Goal: Transaction & Acquisition: Purchase product/service

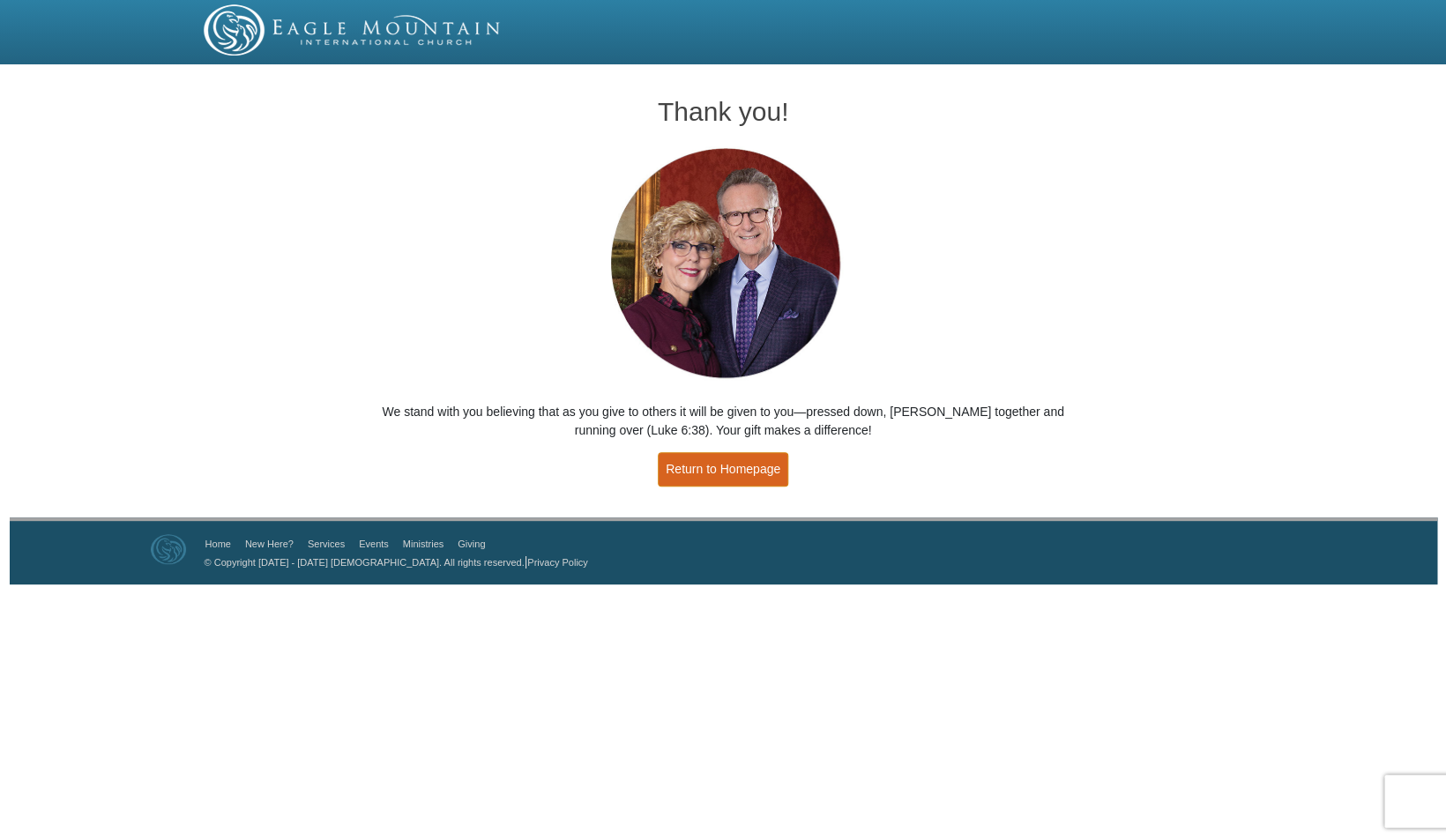
click at [732, 460] on link "Return to Homepage" at bounding box center [723, 469] width 131 height 34
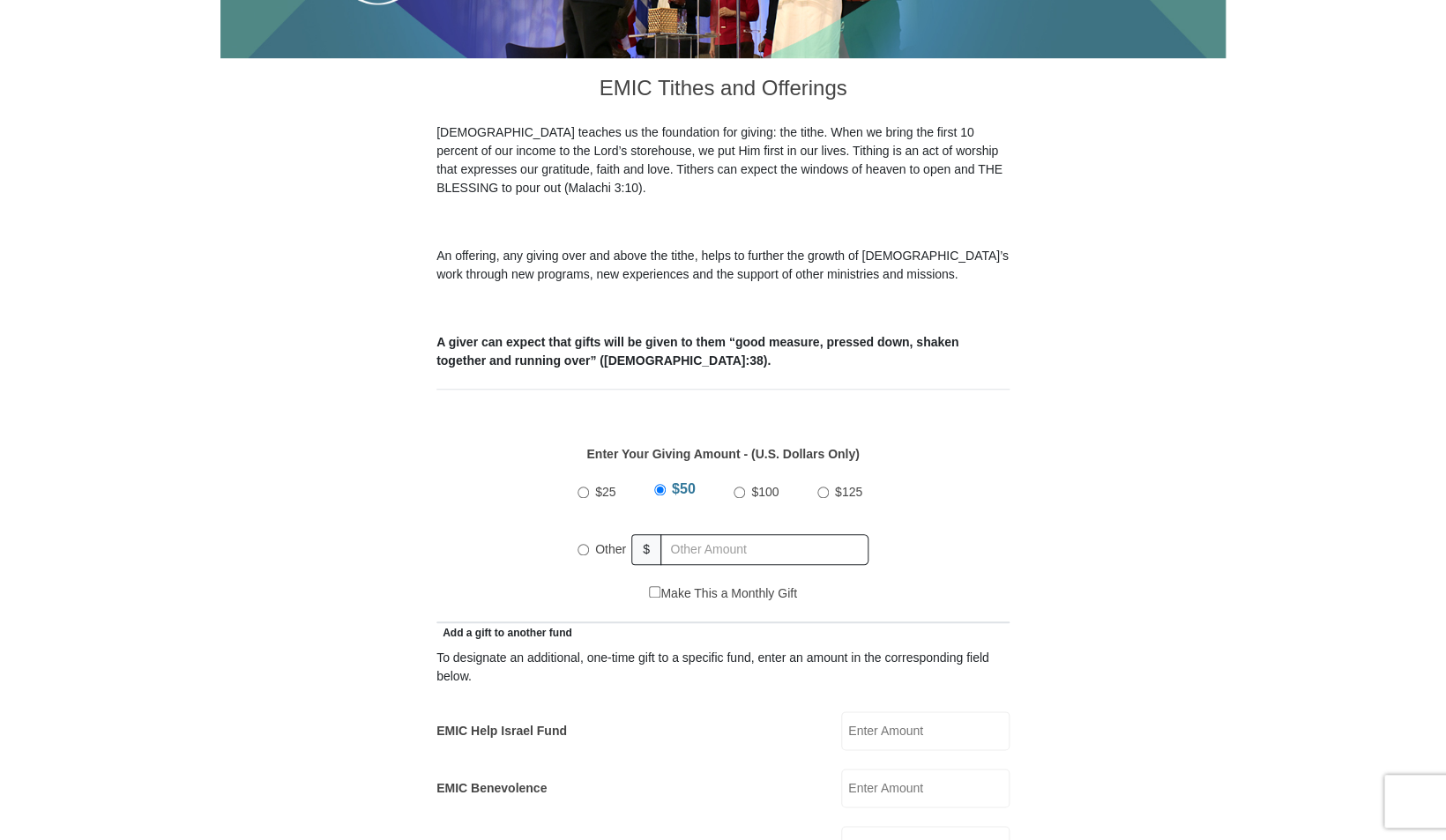
scroll to position [446, 0]
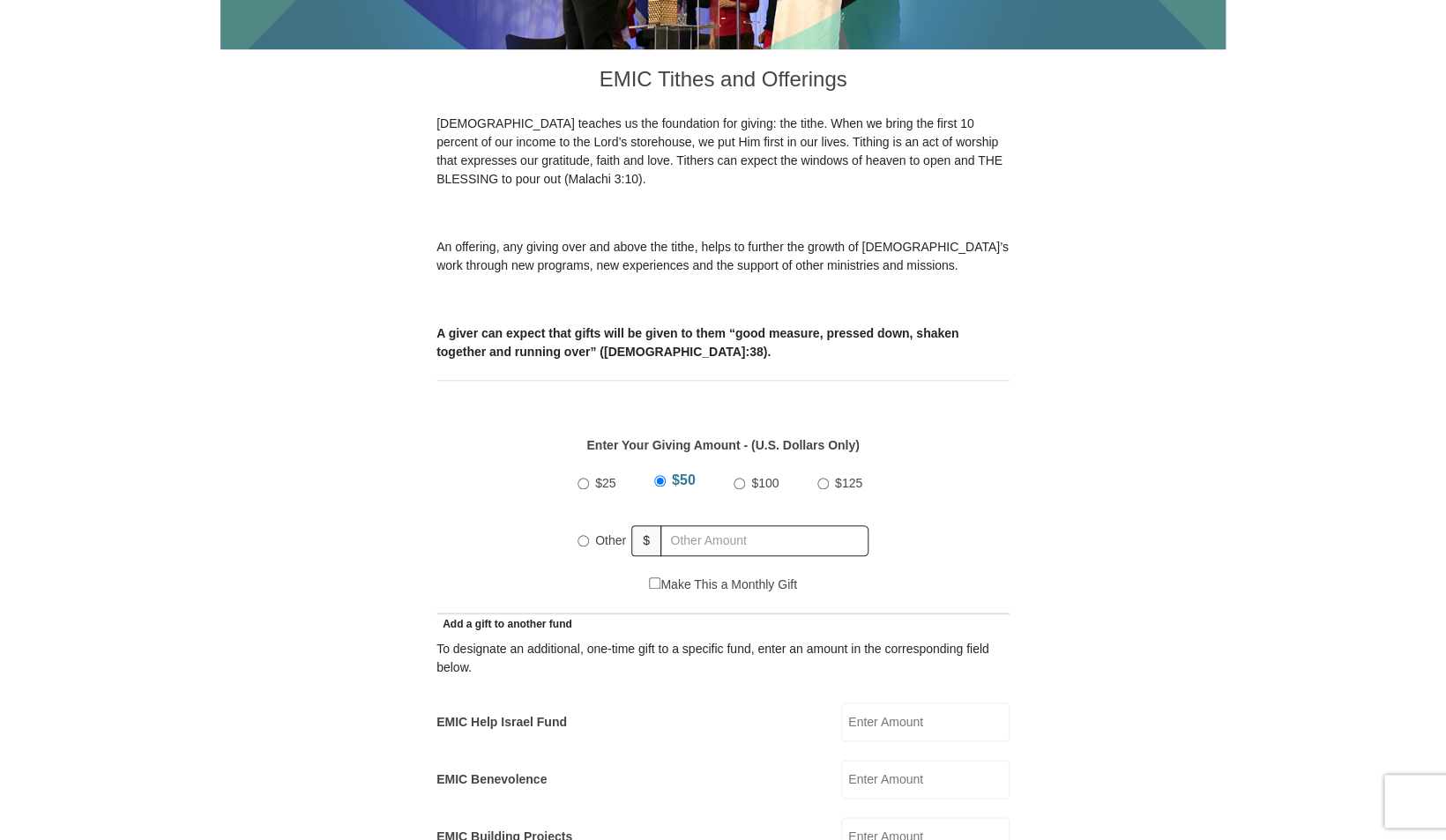
click at [744, 478] on input "$100" at bounding box center [740, 484] width 12 height 12
radio input "true"
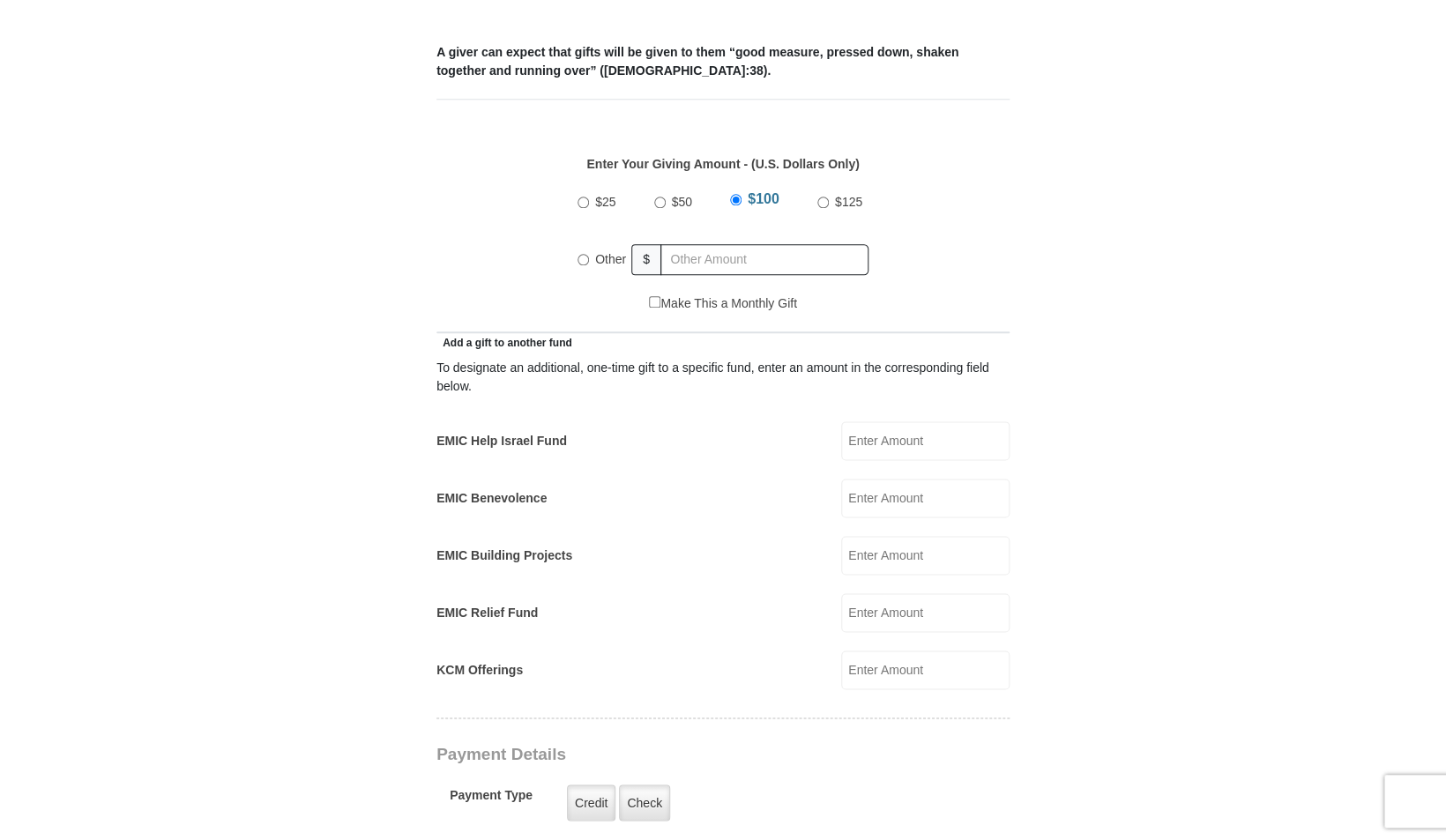
scroll to position [734, 0]
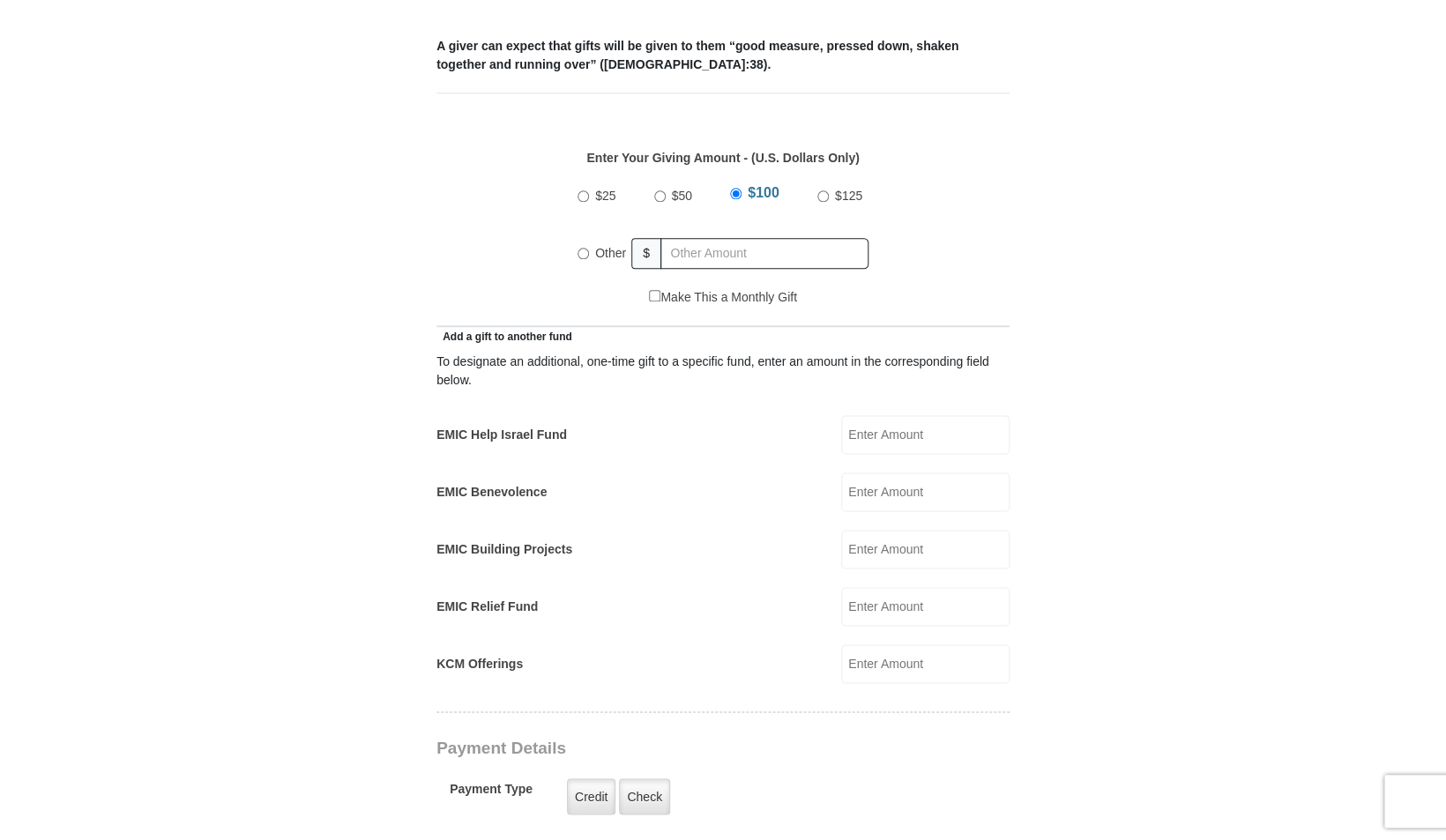
click at [877, 533] on input "EMIC Building Projects" at bounding box center [925, 549] width 169 height 39
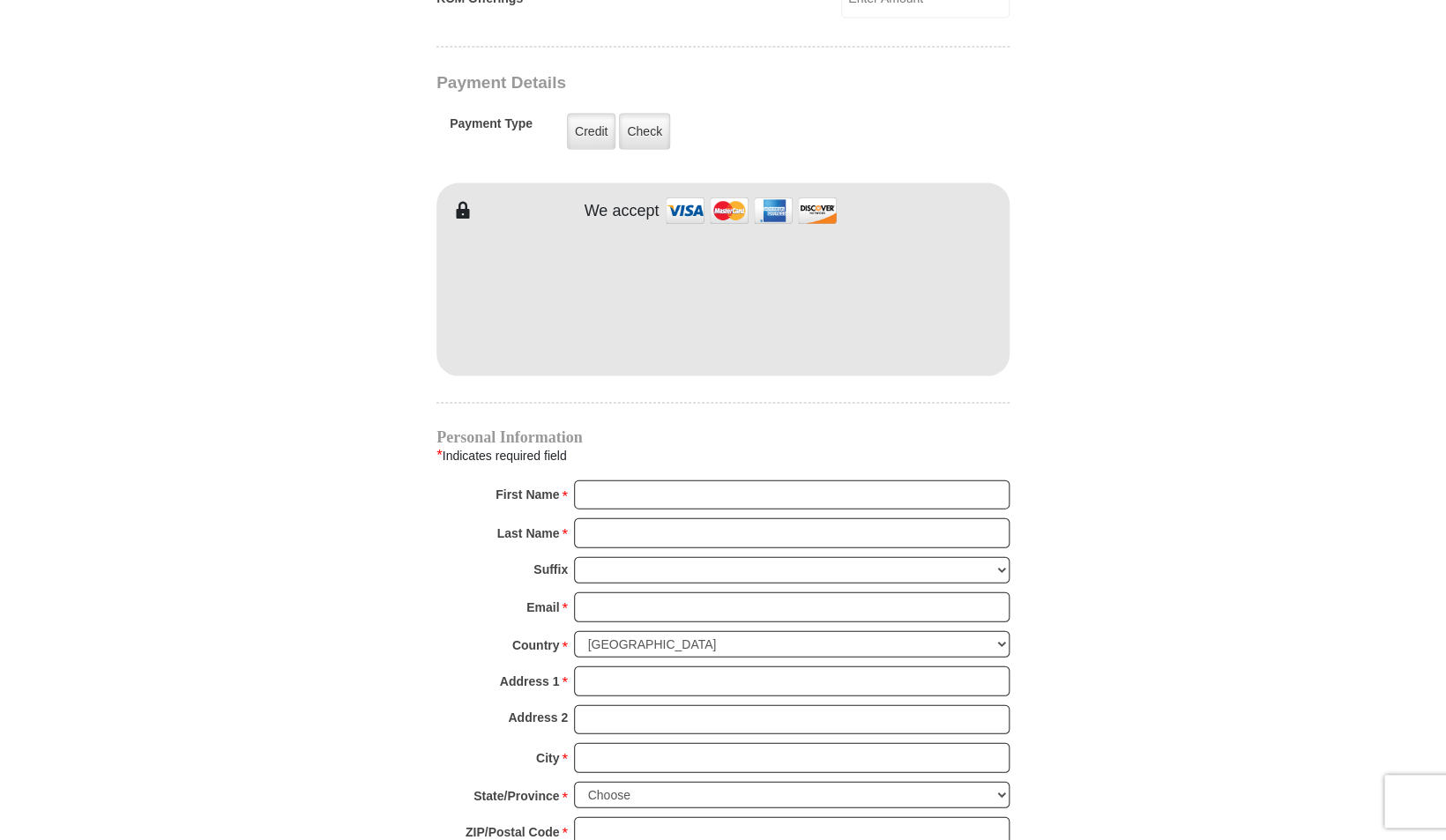
scroll to position [1409, 0]
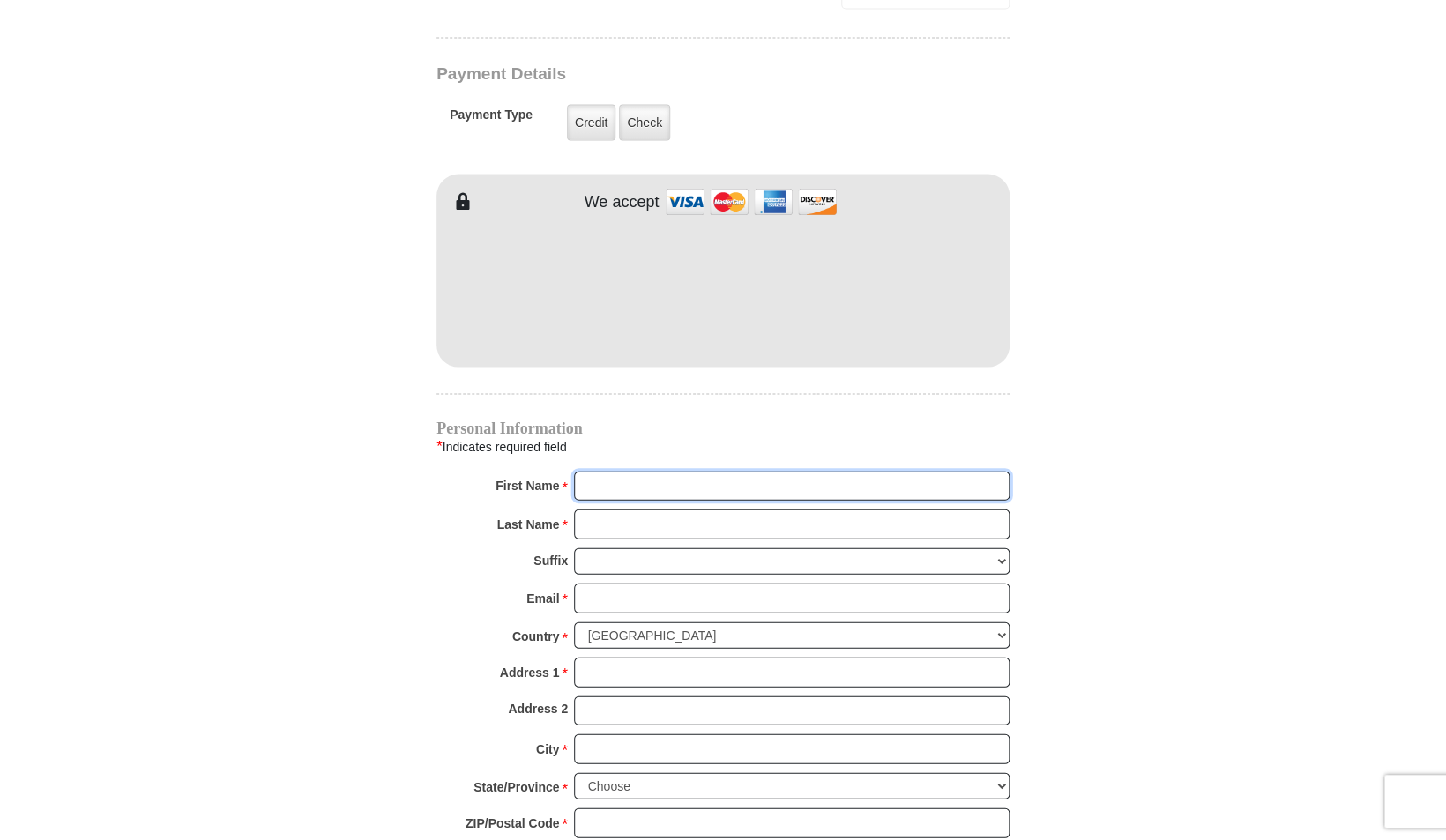
click at [717, 471] on input "First Name *" at bounding box center [791, 486] width 436 height 30
type input "SIMEON"
type input "AYOOLUWA"
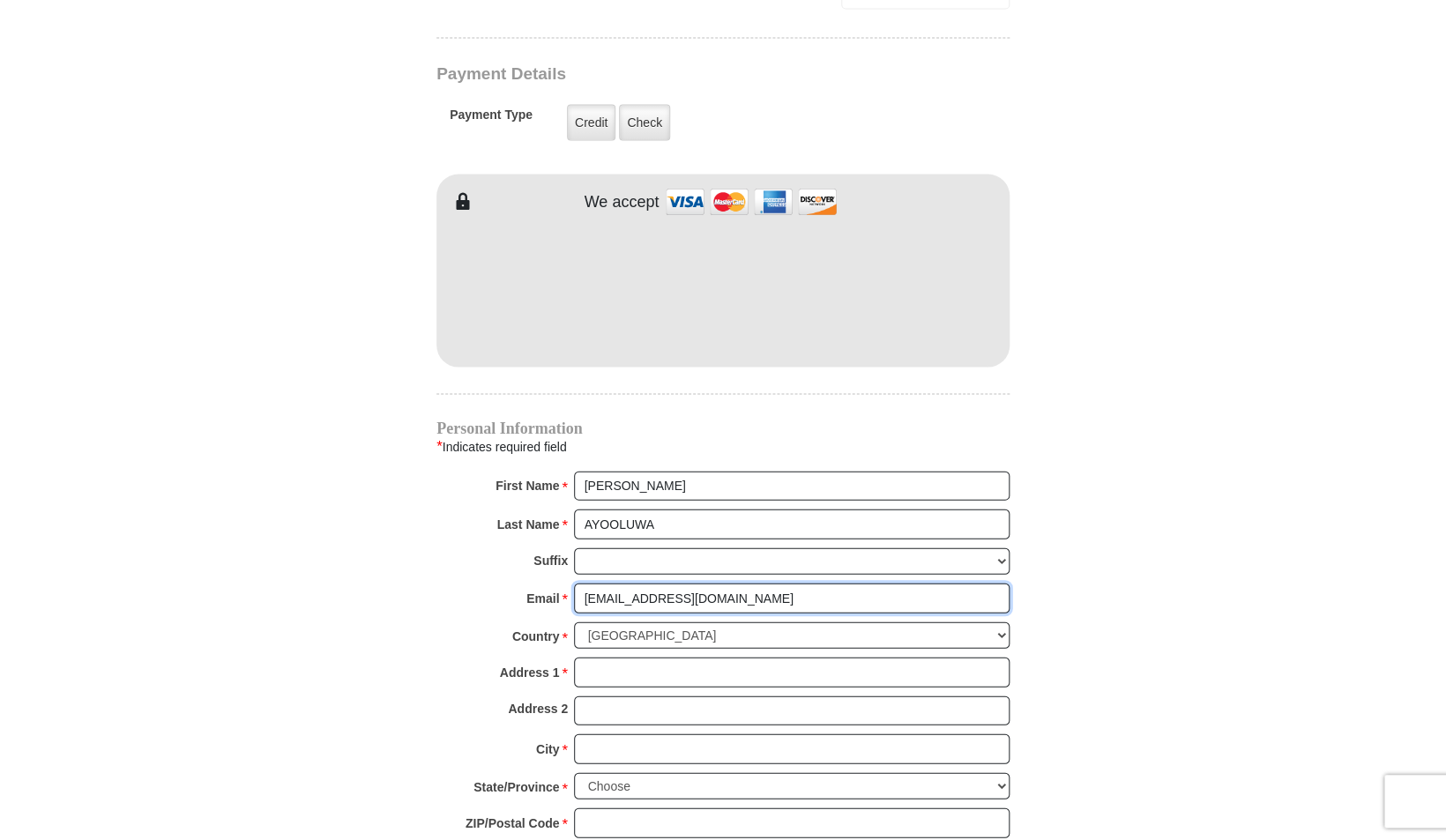
type input "SIM.AYOOLUWA@YAHOO.COM"
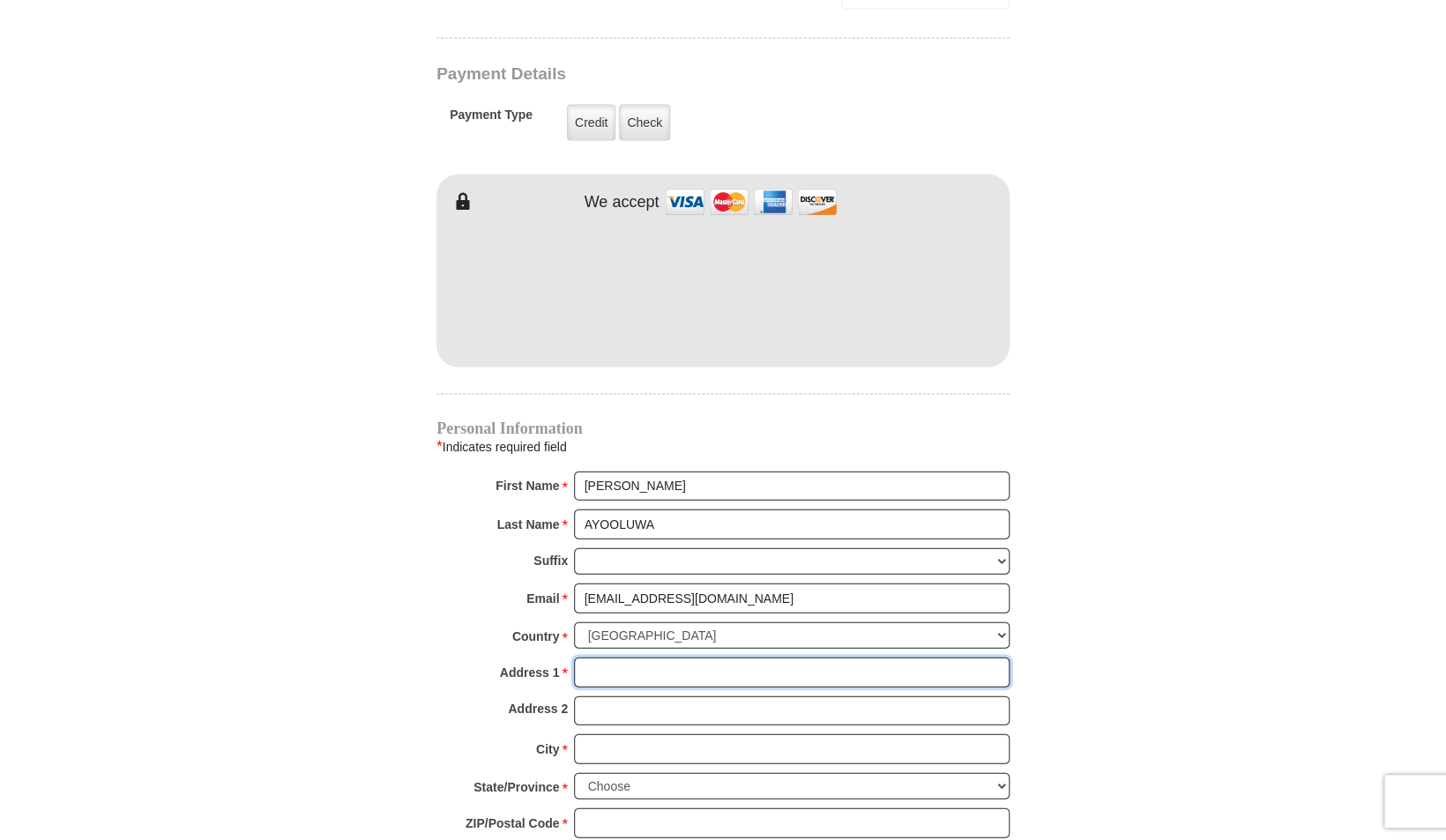
click at [701, 657] on input "Address 1 *" at bounding box center [791, 671] width 436 height 30
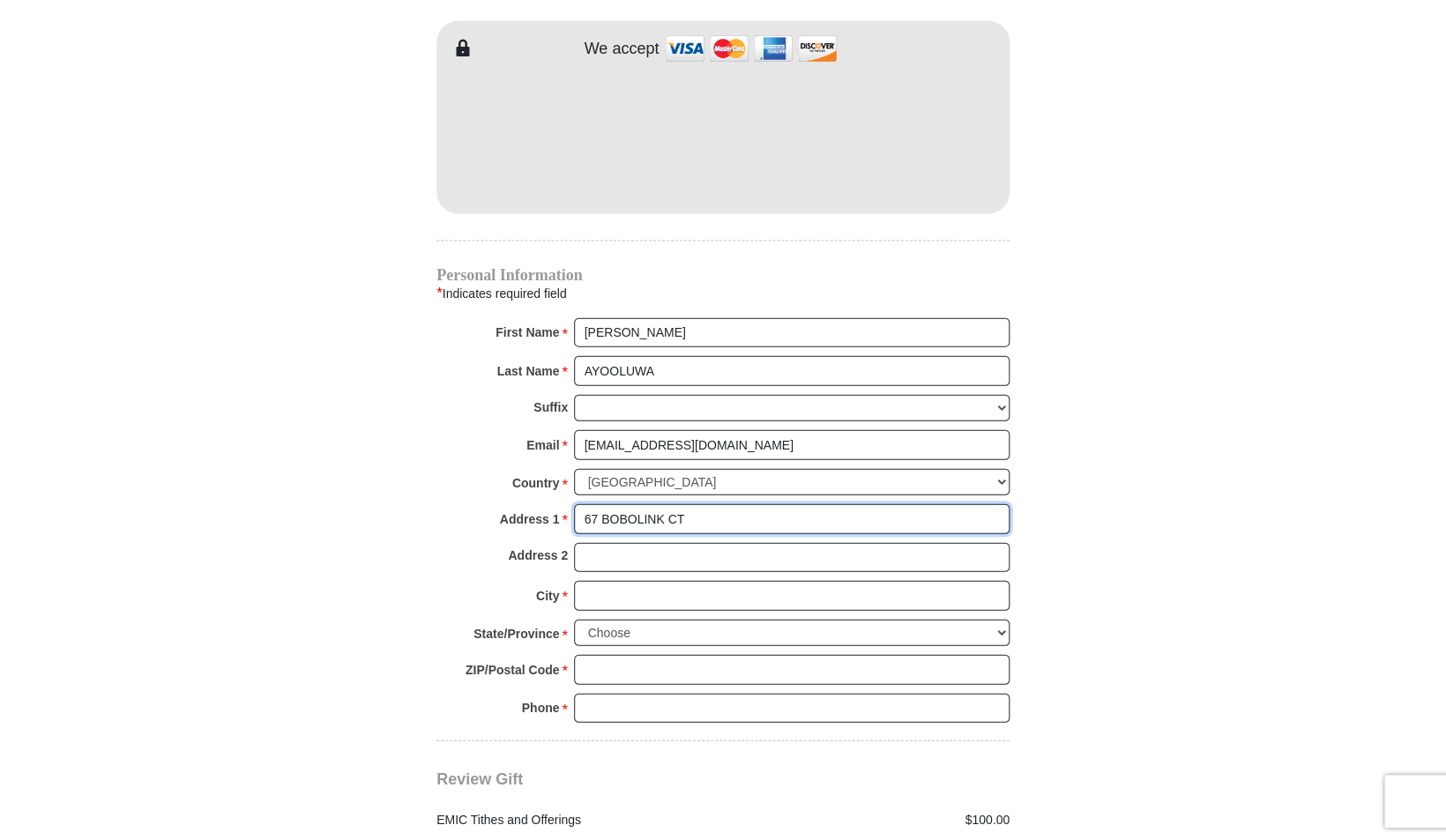
scroll to position [1577, 0]
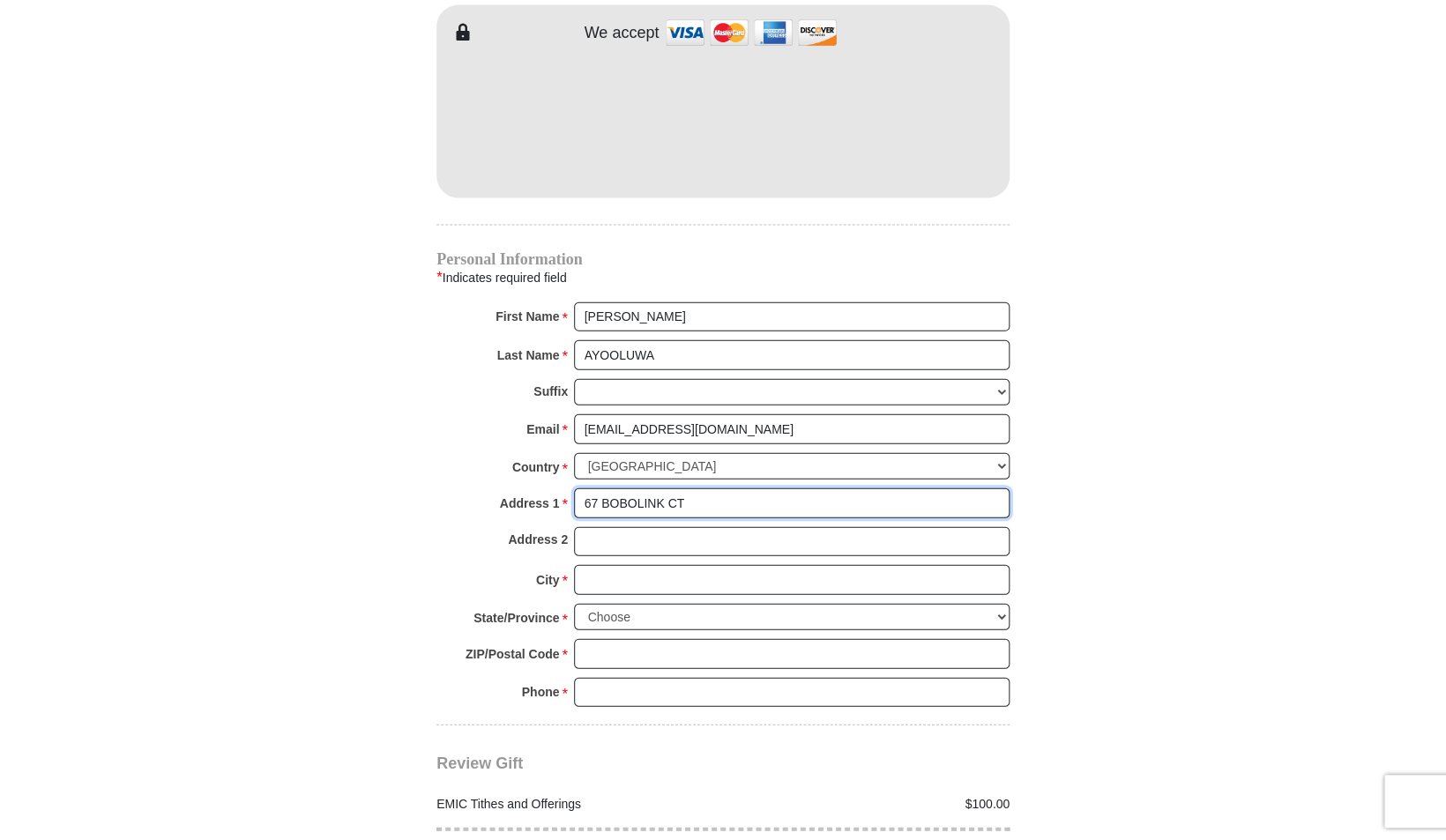
type input "67 BOBOLINK CT"
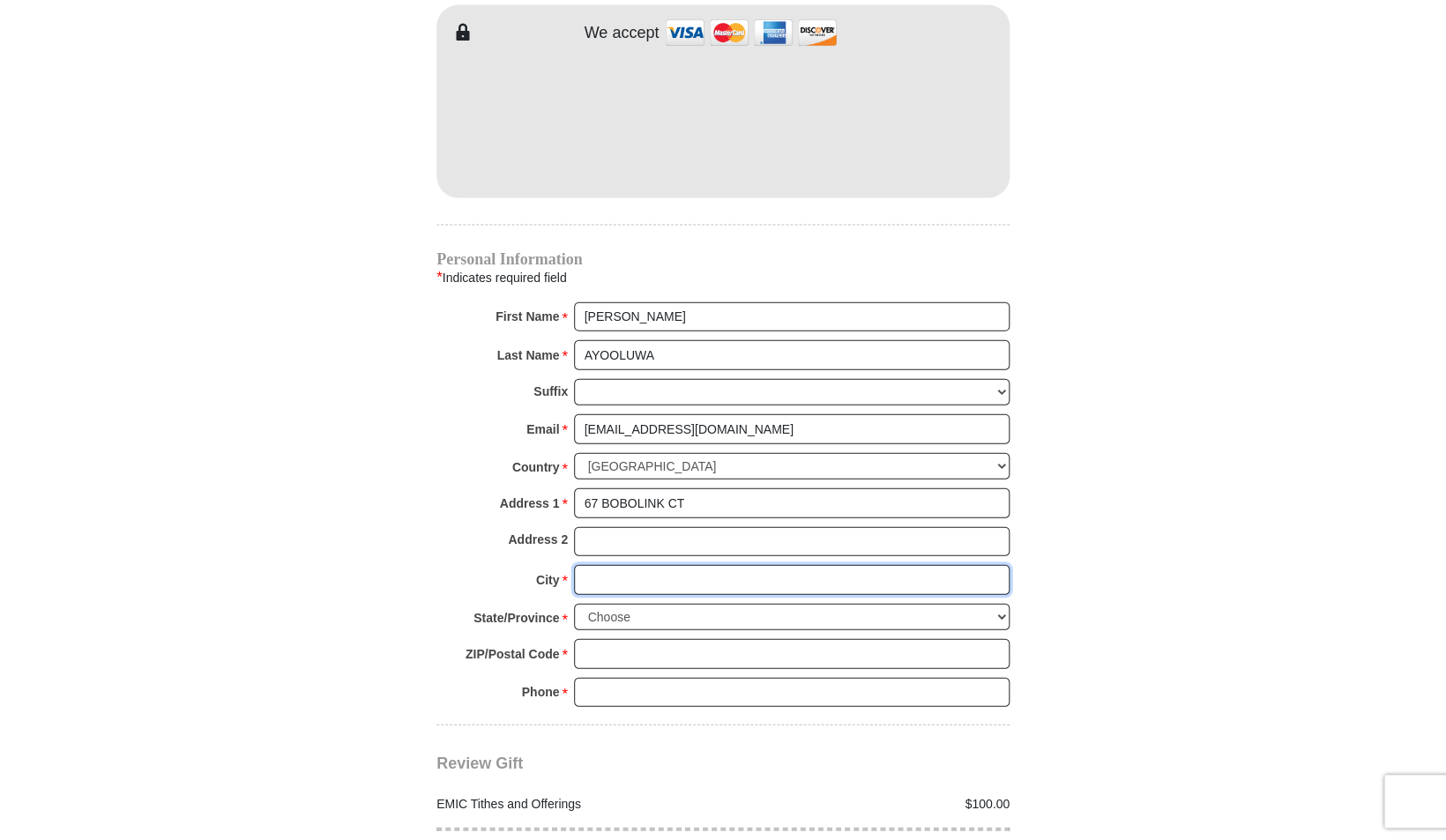
click at [643, 565] on input "City *" at bounding box center [791, 580] width 436 height 30
type input "WAYNE"
click at [623, 604] on select "Choose Alabama Alaska American Samoa Arizona Arkansas Armed Forces Americas Arm…" at bounding box center [791, 618] width 436 height 27
select select "NJ"
click option "New Jersey" at bounding box center [0, 0] width 0 height 0
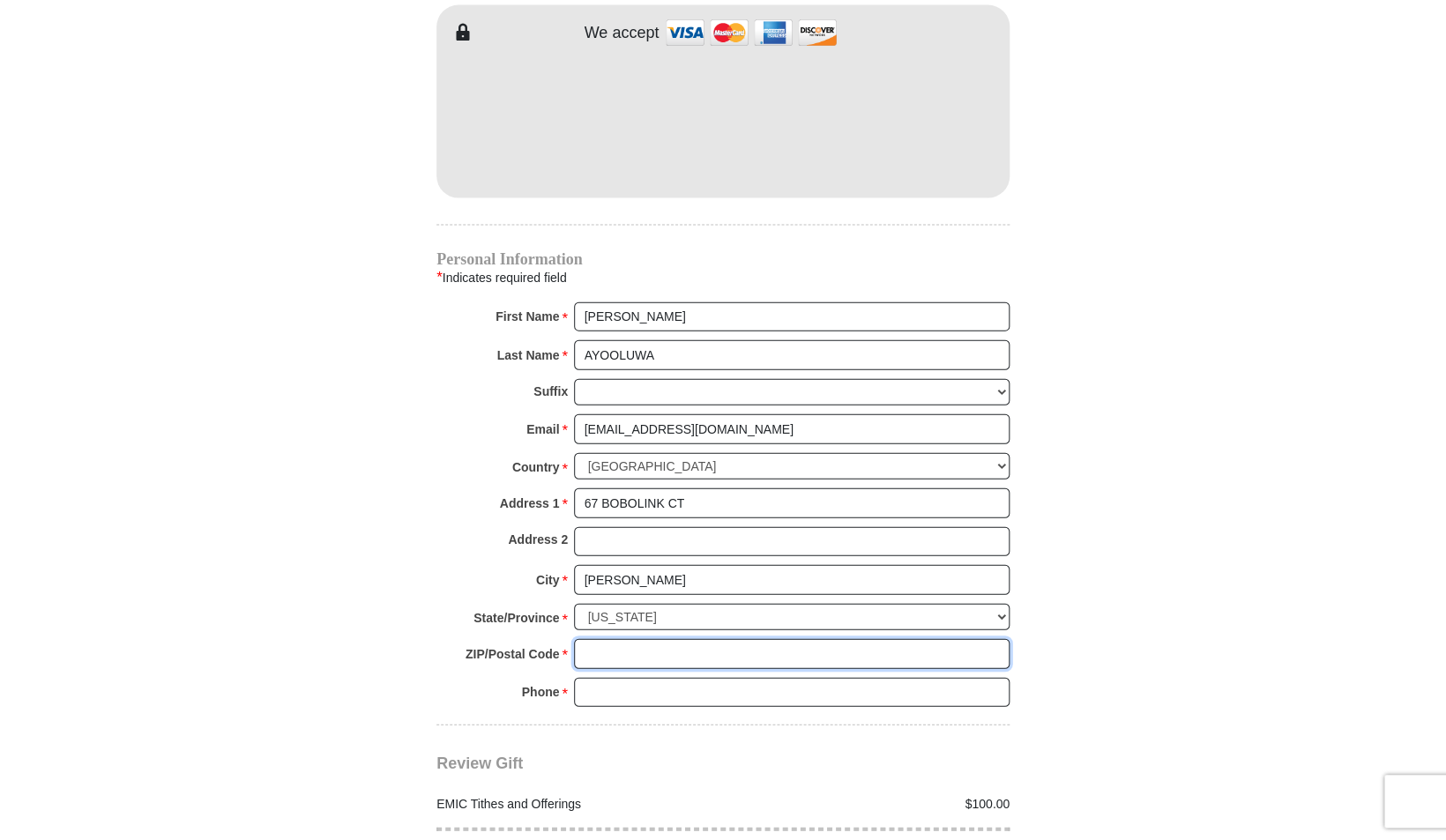
click at [638, 639] on input "ZIP/Postal Code *" at bounding box center [791, 654] width 436 height 30
type input "07470"
click at [645, 682] on input "Phone * *" at bounding box center [791, 693] width 436 height 30
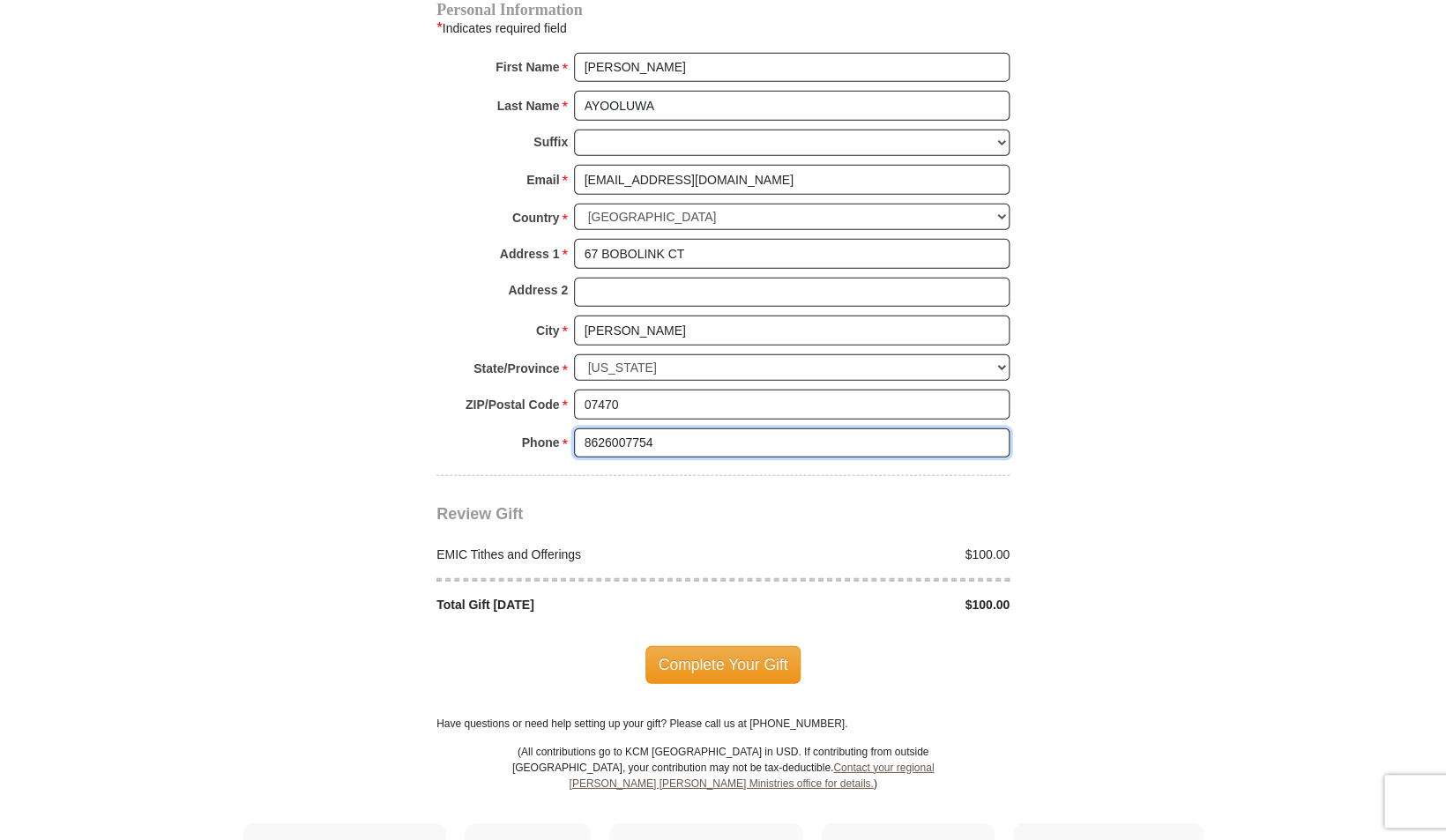
scroll to position [1810, 0]
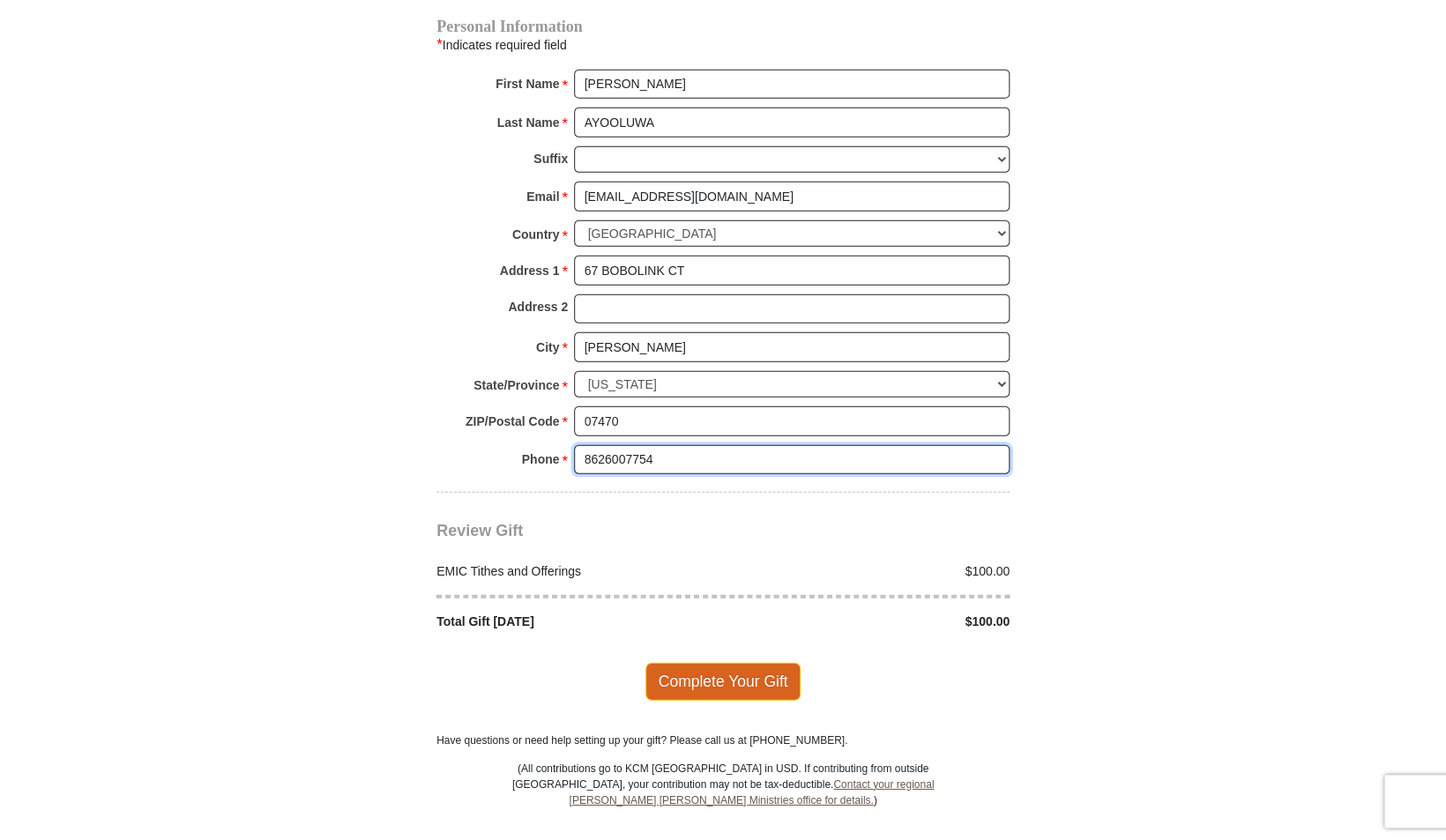
type input "8626007754"
click at [733, 663] on span "Complete Your Gift" at bounding box center [724, 682] width 156 height 37
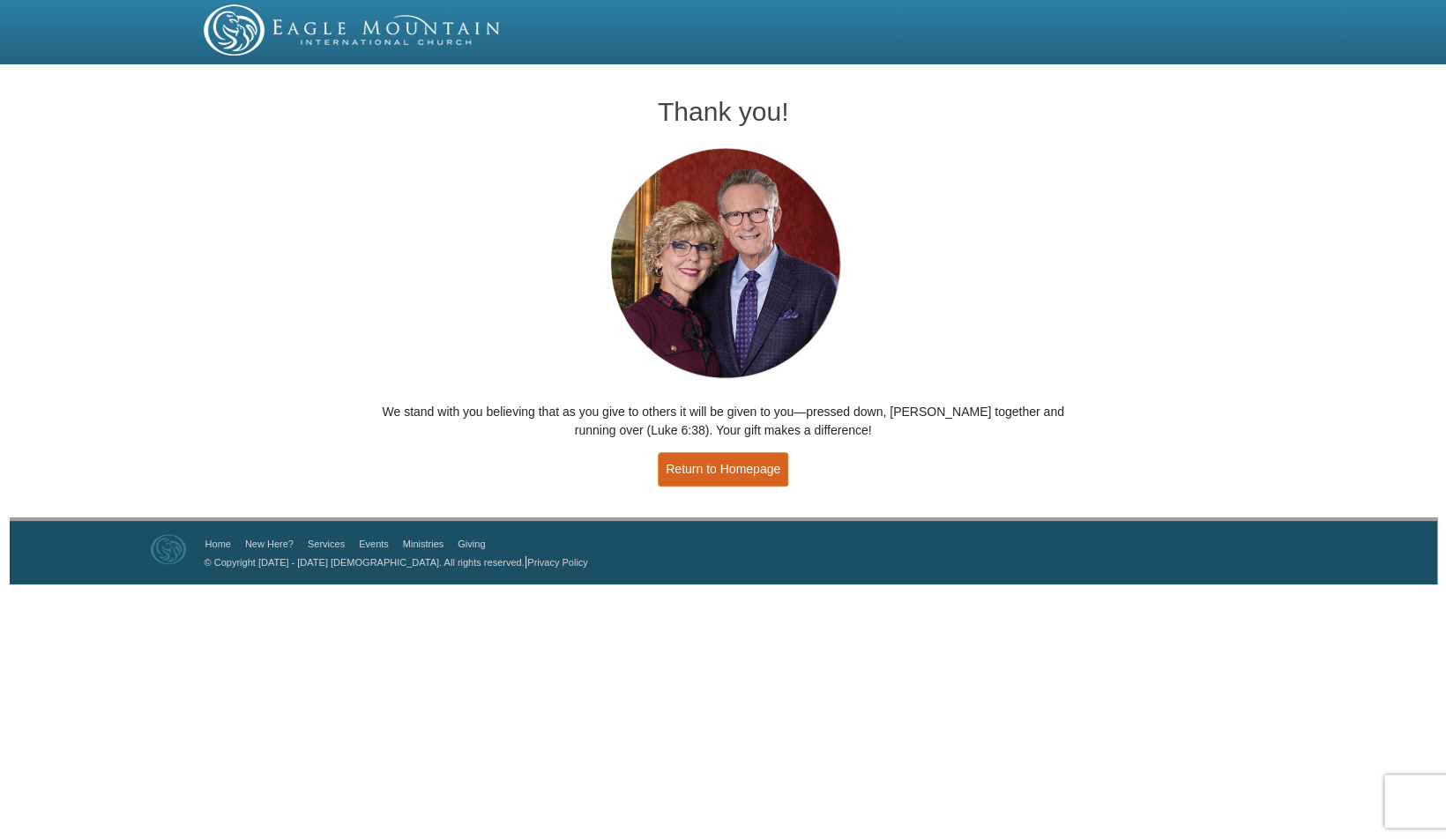
click at [740, 465] on link "Return to Homepage" at bounding box center [723, 469] width 131 height 34
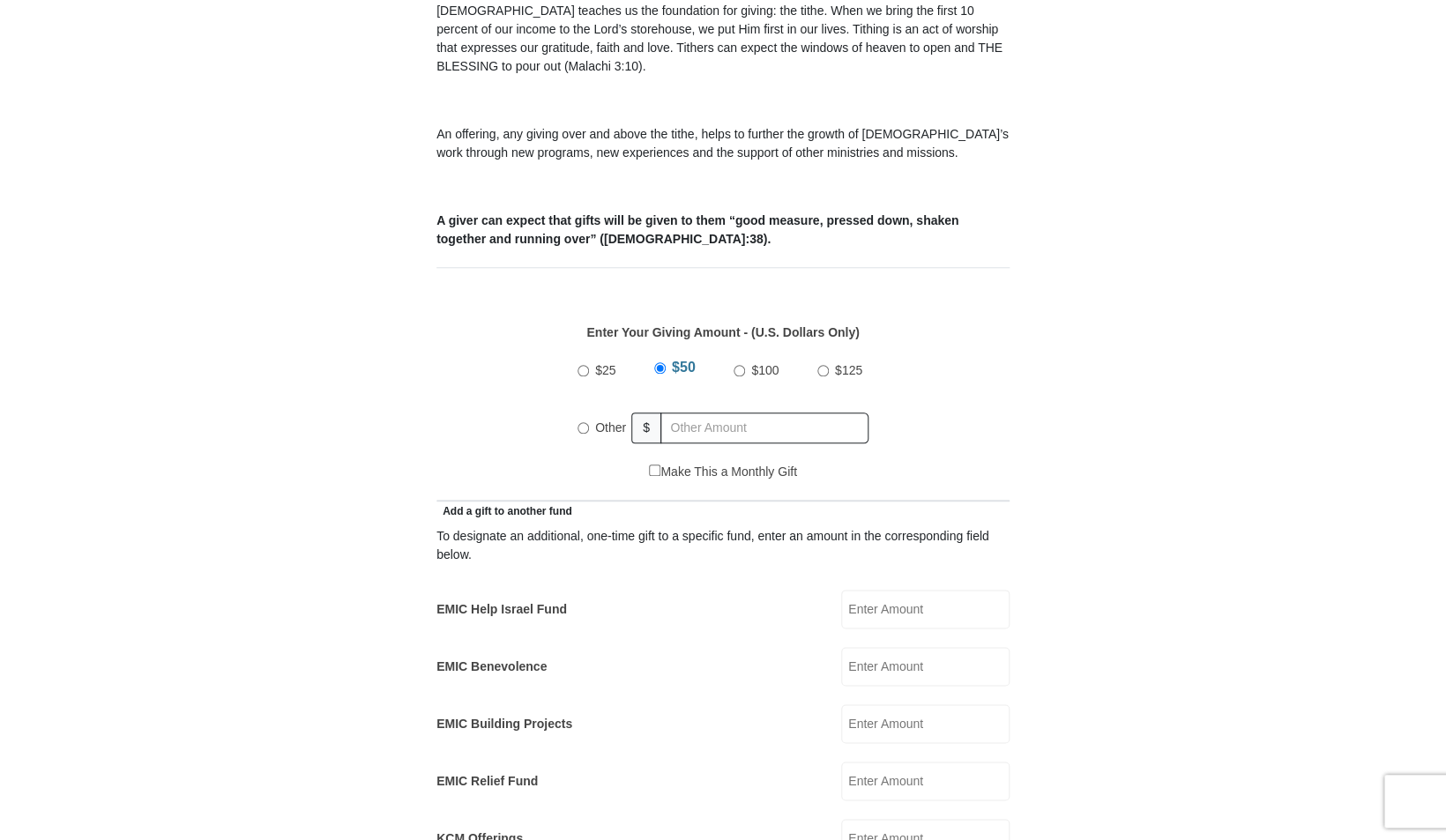
scroll to position [568, 0]
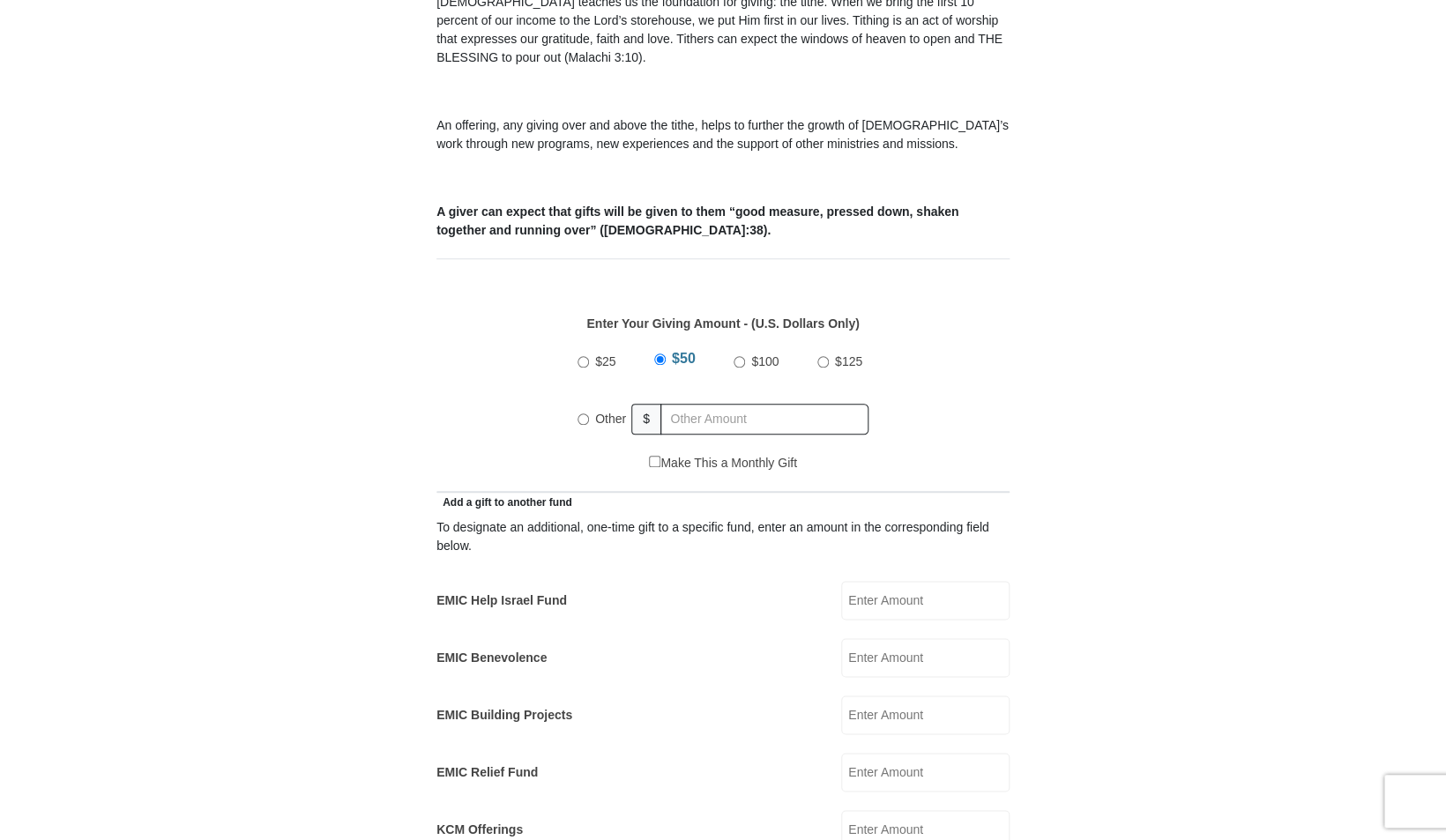
click at [739, 356] on input "$100" at bounding box center [740, 362] width 12 height 12
radio input "true"
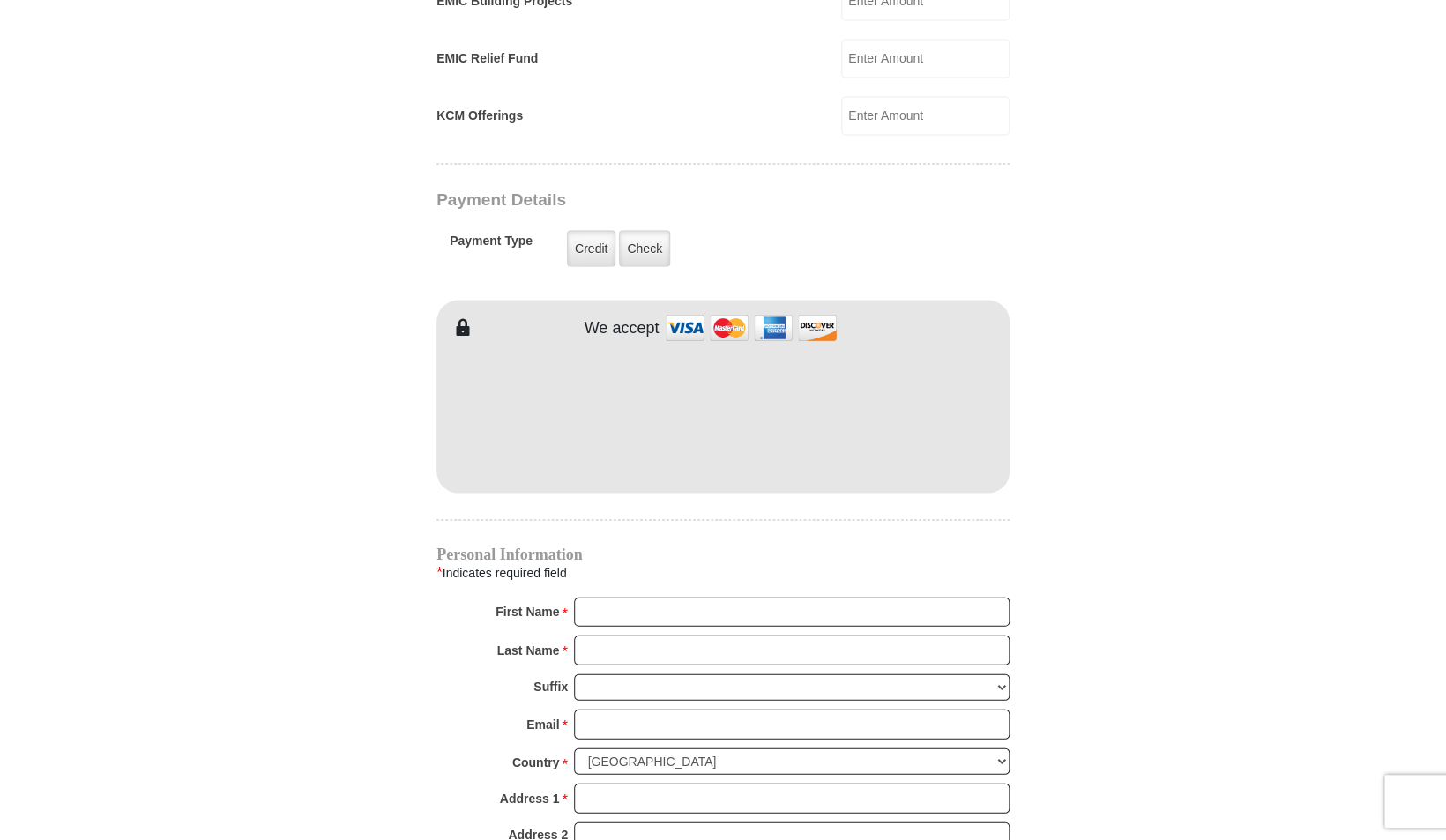
scroll to position [1296, 0]
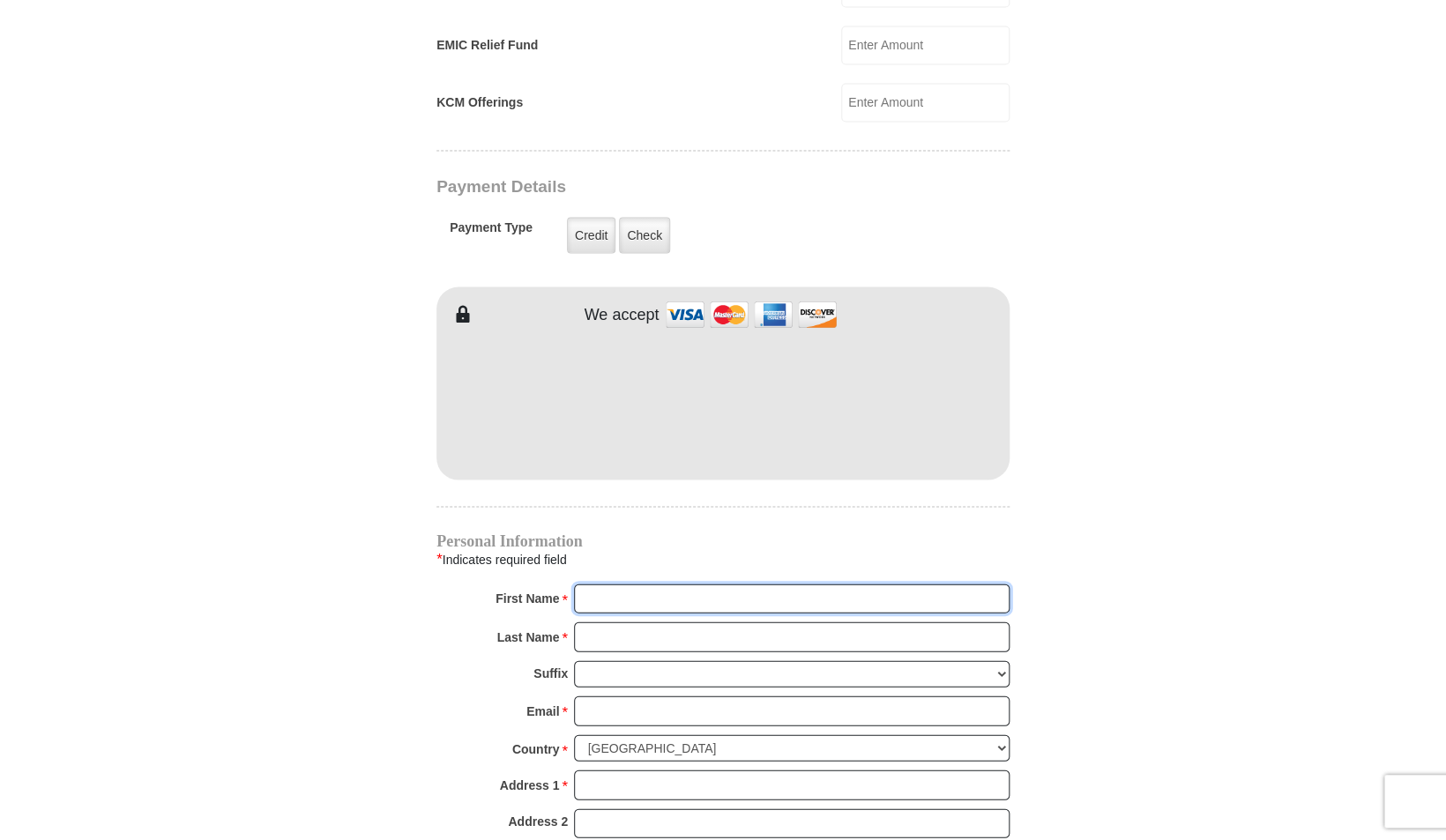
click at [641, 583] on input "First Name *" at bounding box center [791, 598] width 436 height 30
type input "PRAISE"
type input "AYOOLUWA"
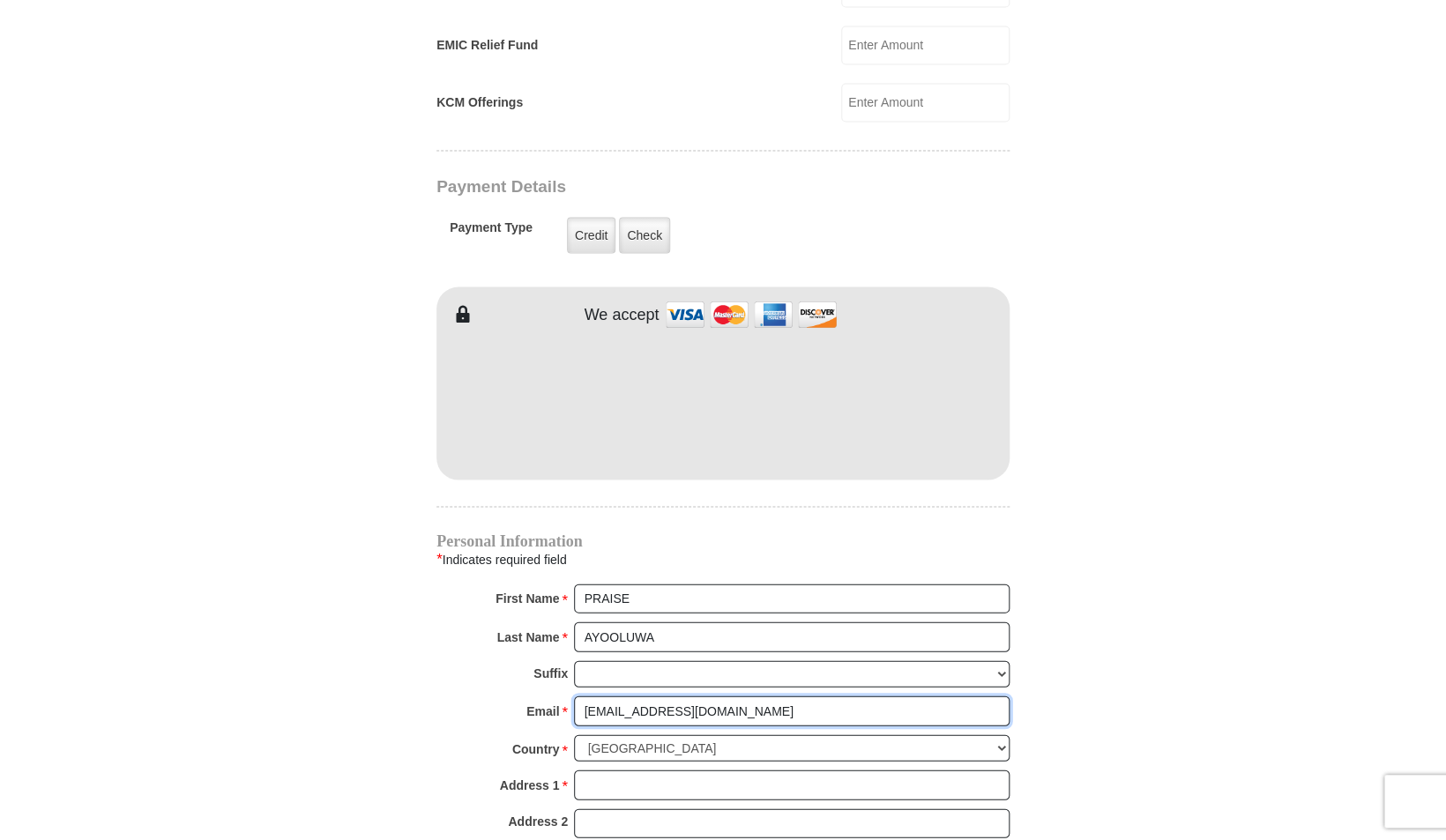
type input "PRAISE_011@YAHOO.COM"
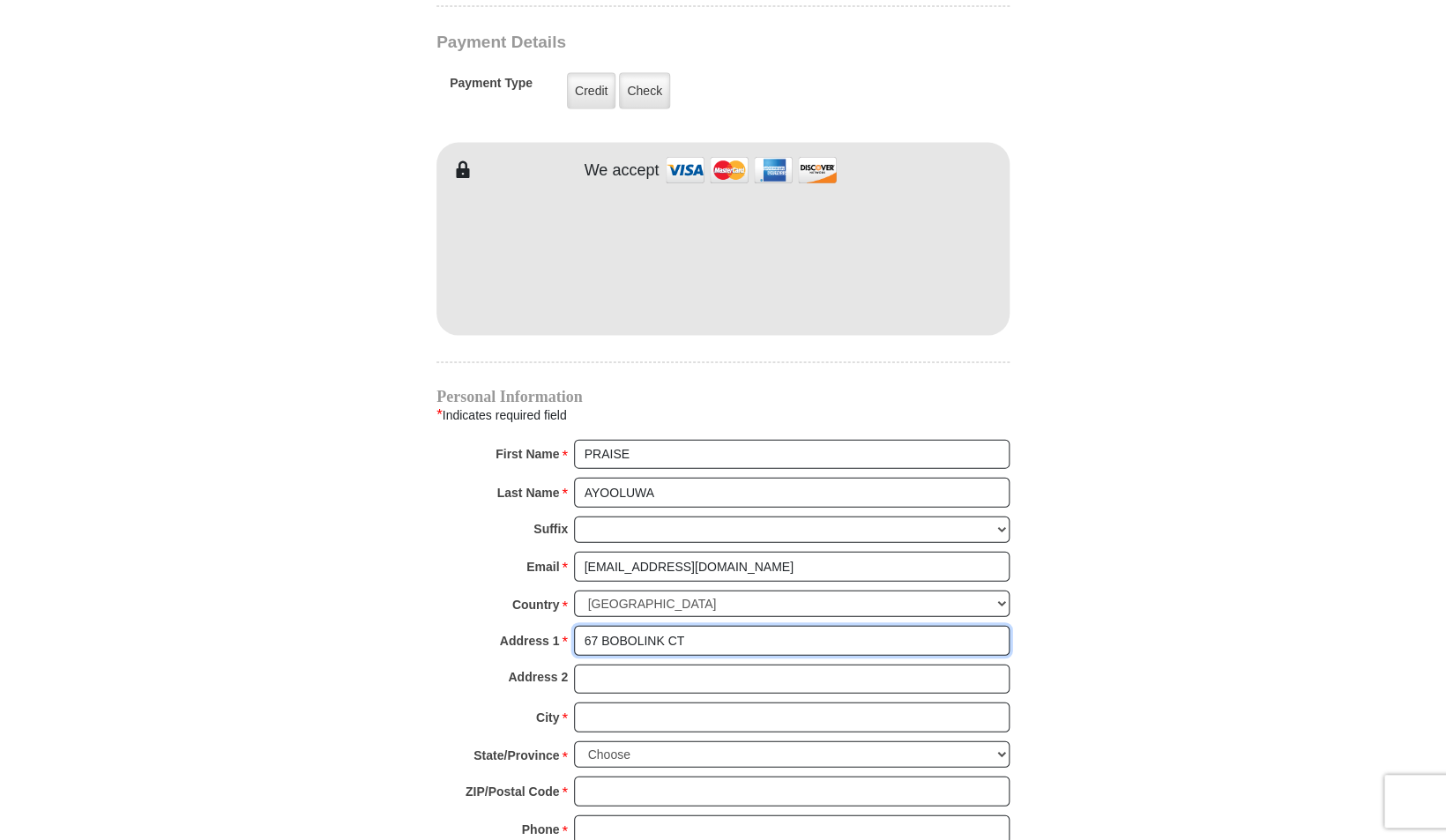
scroll to position [1459, 0]
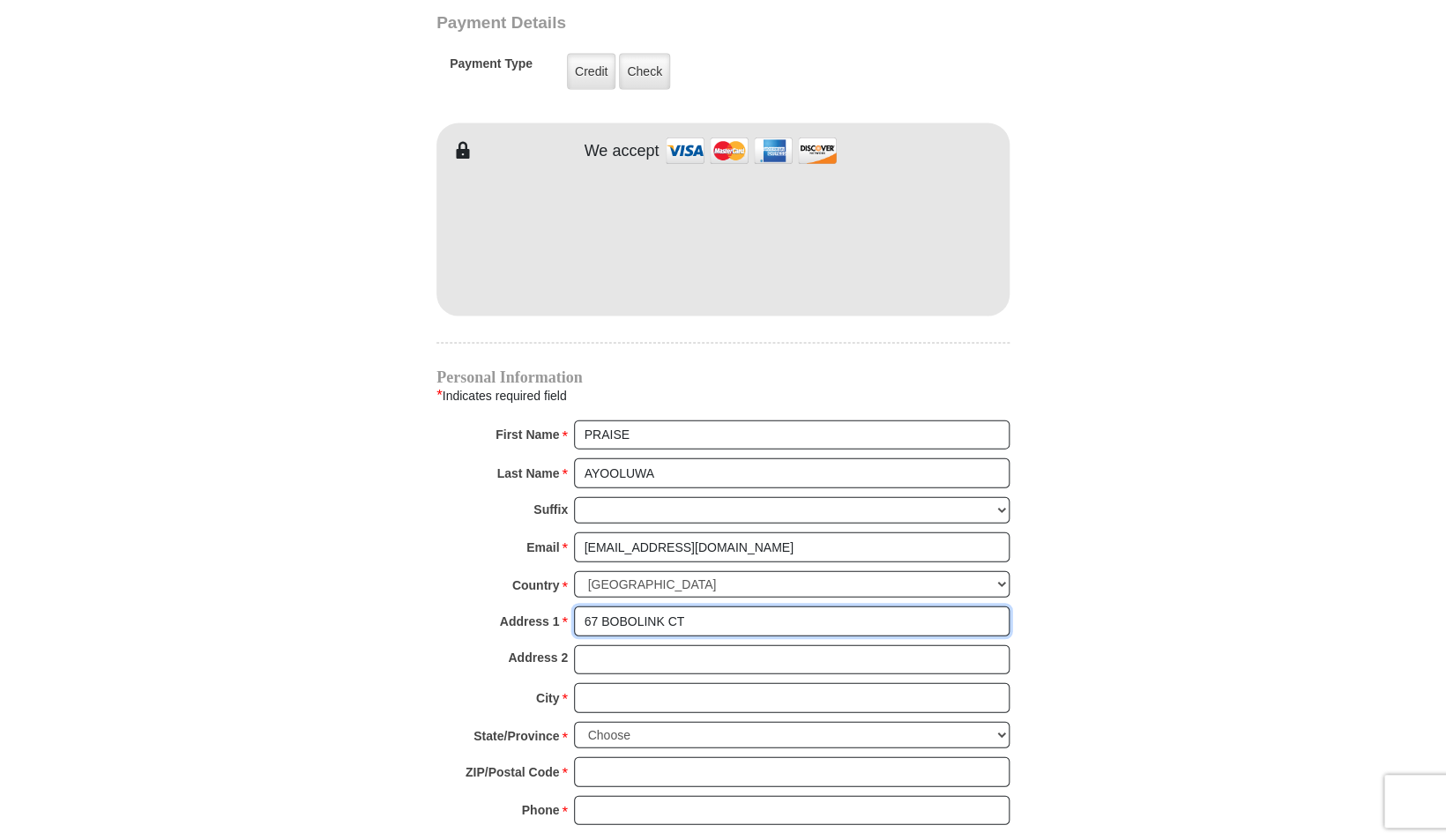
type input "67 BOBOLINK CT"
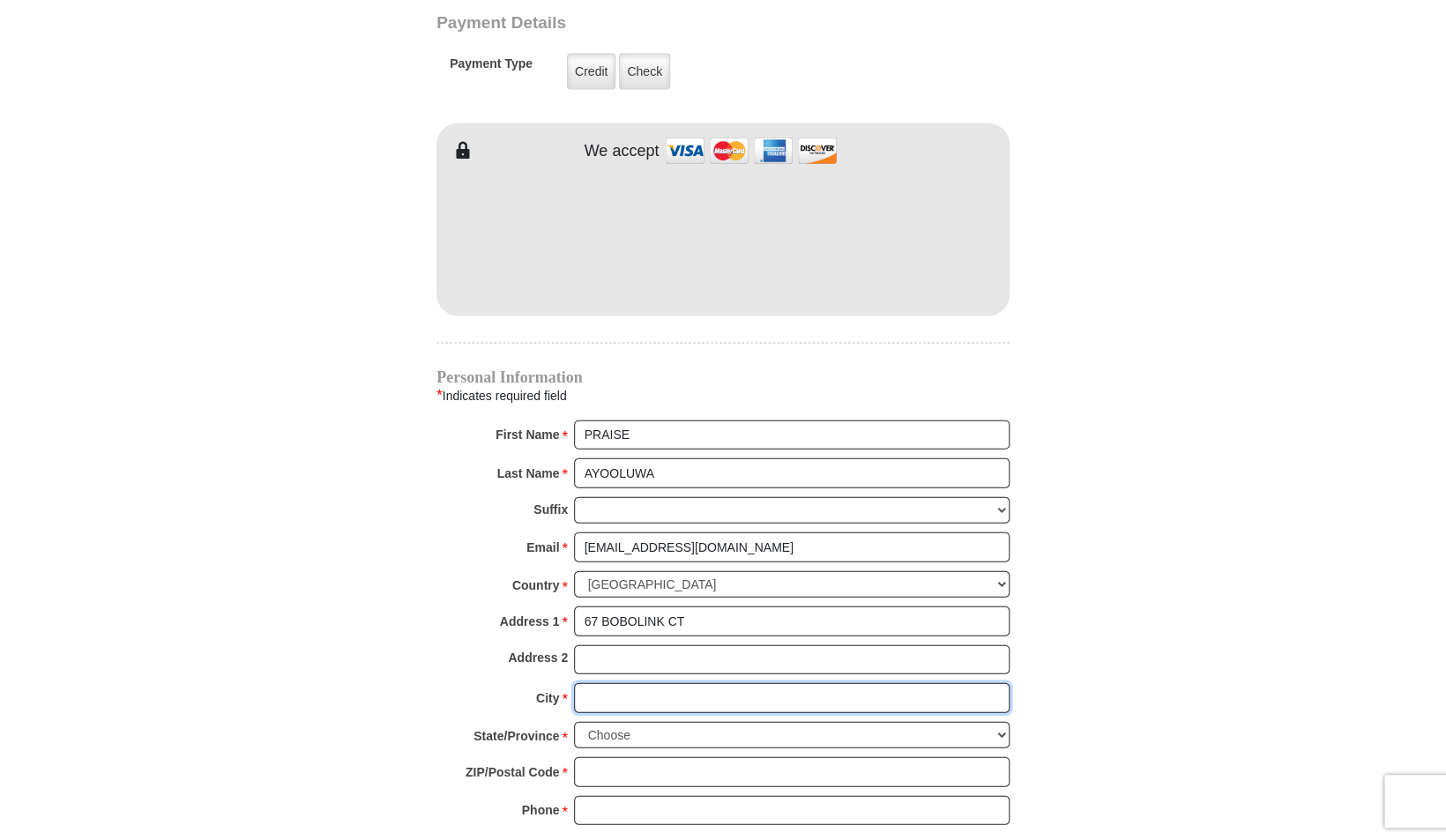
click at [634, 684] on input "City *" at bounding box center [791, 699] width 436 height 30
type input "WAYNE"
click at [574, 722] on select "Choose Alabama Alaska American Samoa Arizona Arkansas Armed Forces Americas Arm…" at bounding box center [791, 736] width 436 height 27
select select "NJ"
click option "New Jersey" at bounding box center [0, 0] width 0 height 0
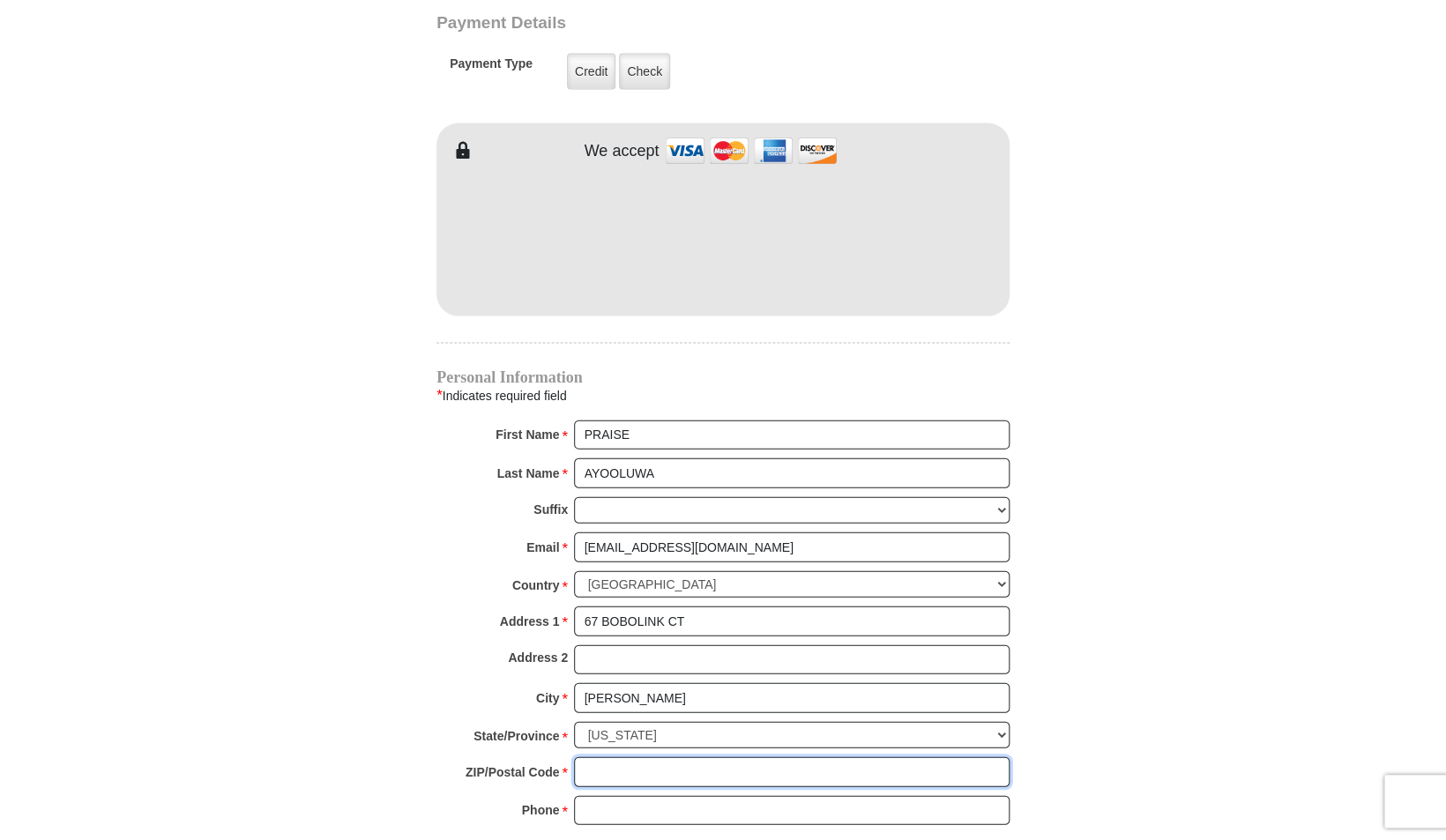
click at [651, 757] on input "ZIP/Postal Code *" at bounding box center [791, 772] width 436 height 30
type input "07470"
click at [622, 796] on input "Phone * *" at bounding box center [791, 811] width 436 height 30
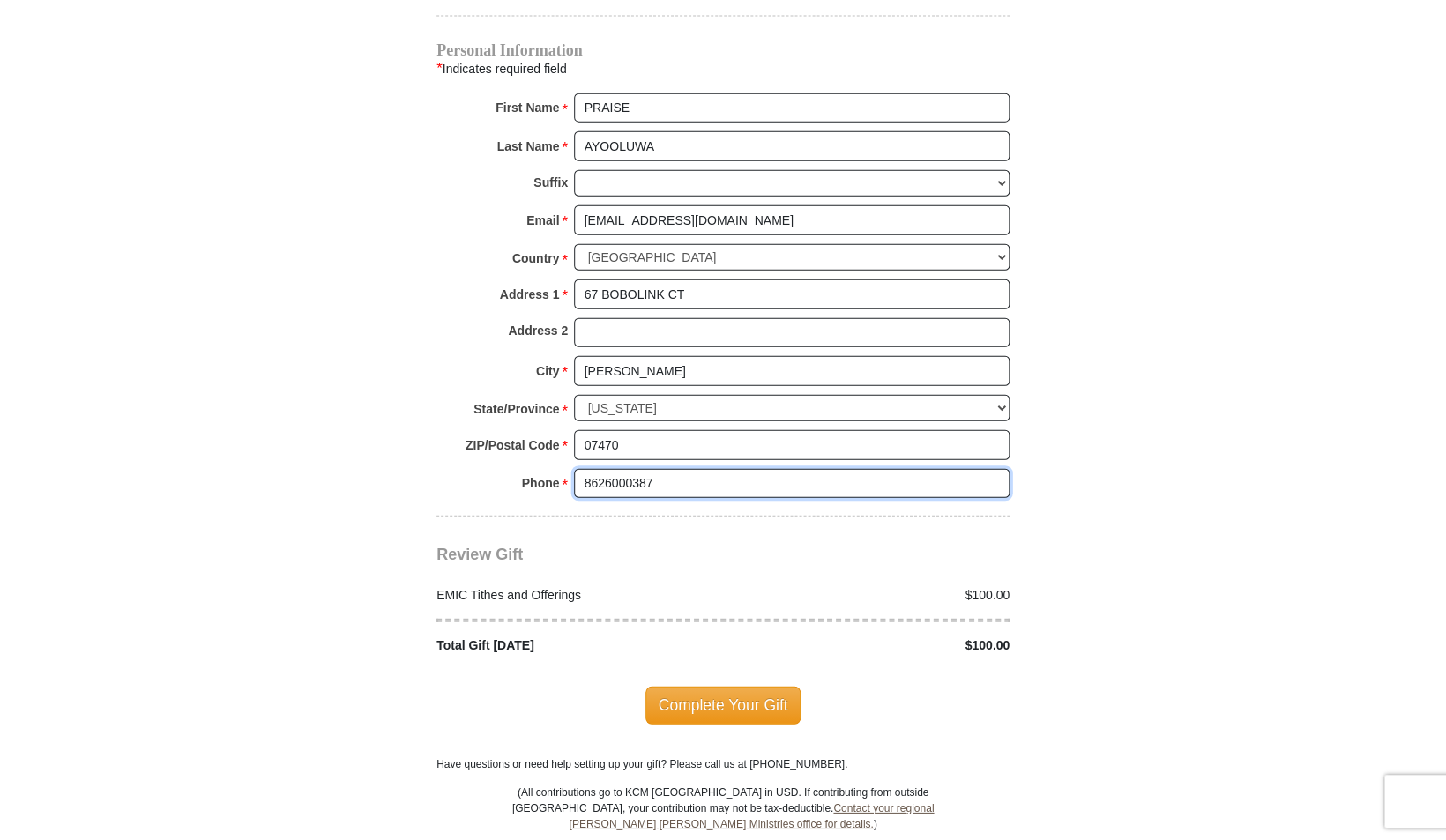
scroll to position [1794, 0]
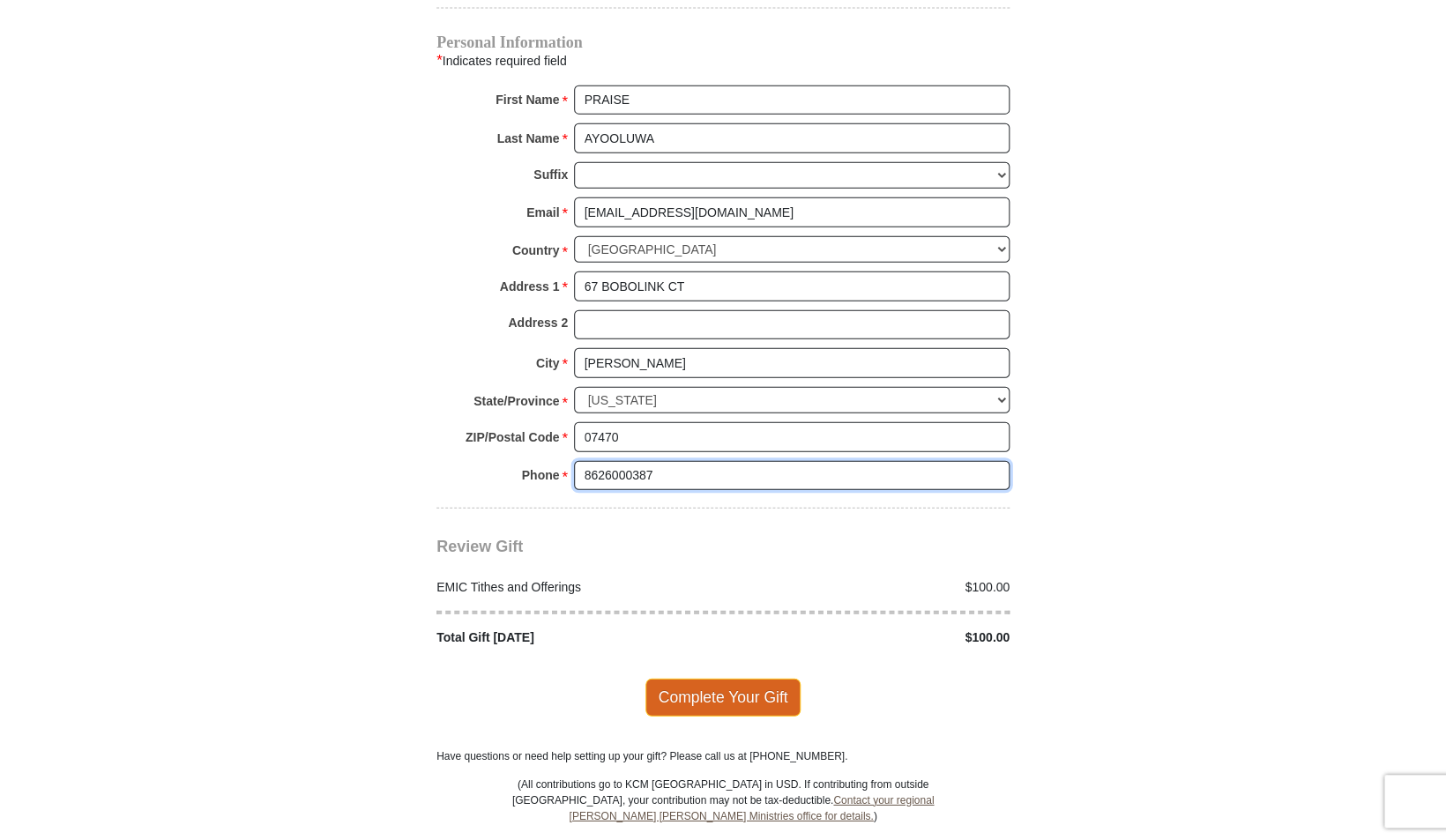
type input "8626000387"
click at [781, 679] on span "Complete Your Gift" at bounding box center [724, 698] width 156 height 37
